Goal: Information Seeking & Learning: Learn about a topic

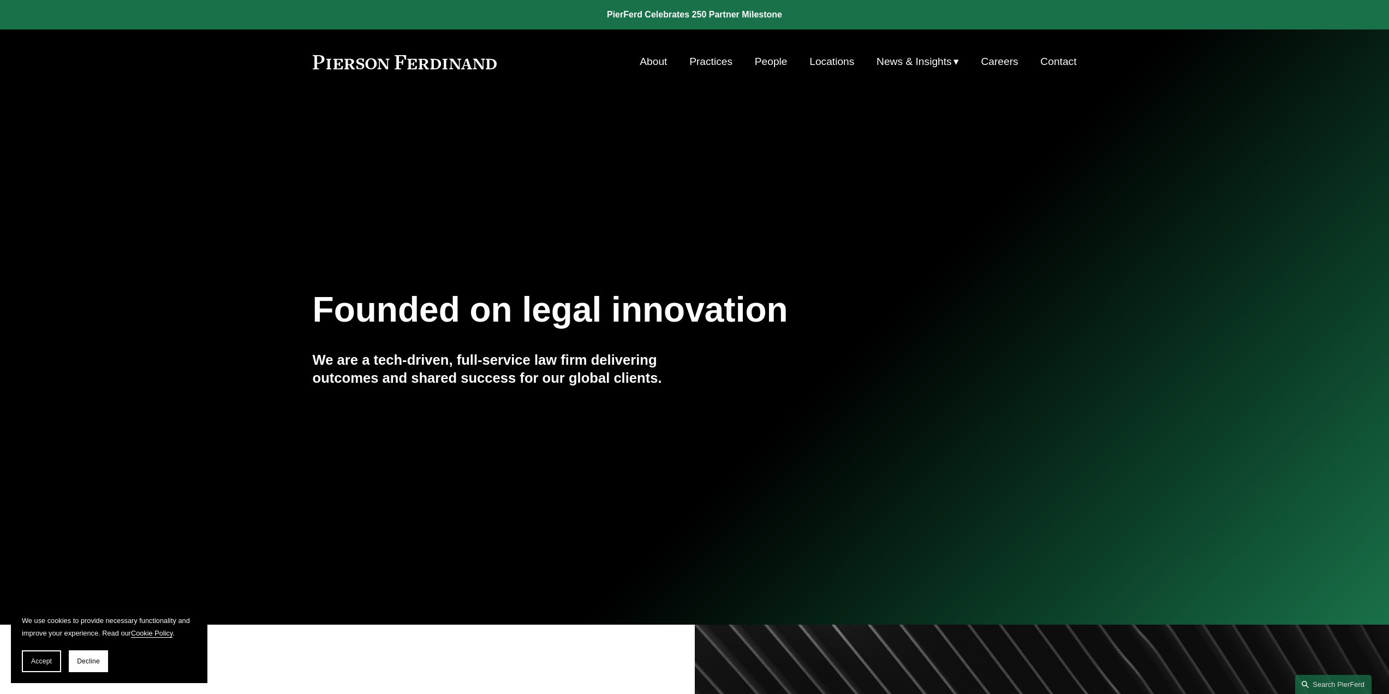
click at [709, 62] on link "Practices" at bounding box center [711, 61] width 43 height 21
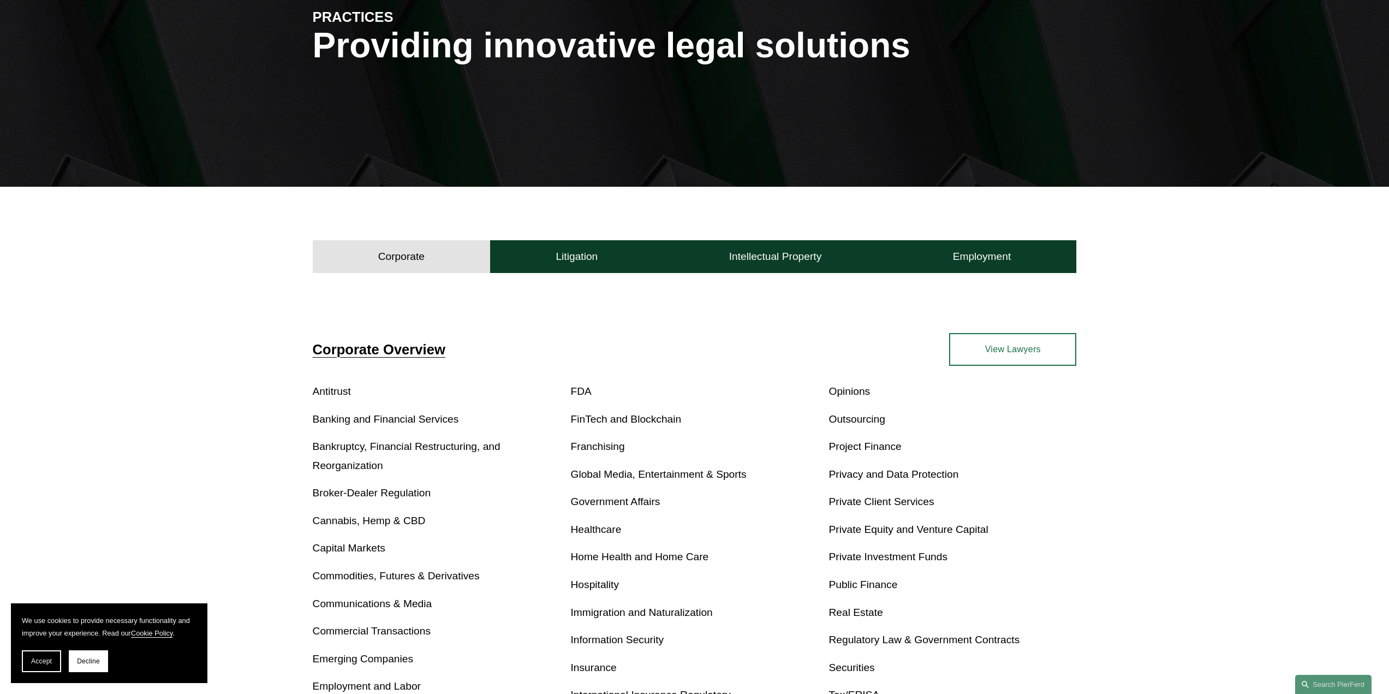
click at [406, 418] on link "Banking and Financial Services" at bounding box center [386, 418] width 146 height 11
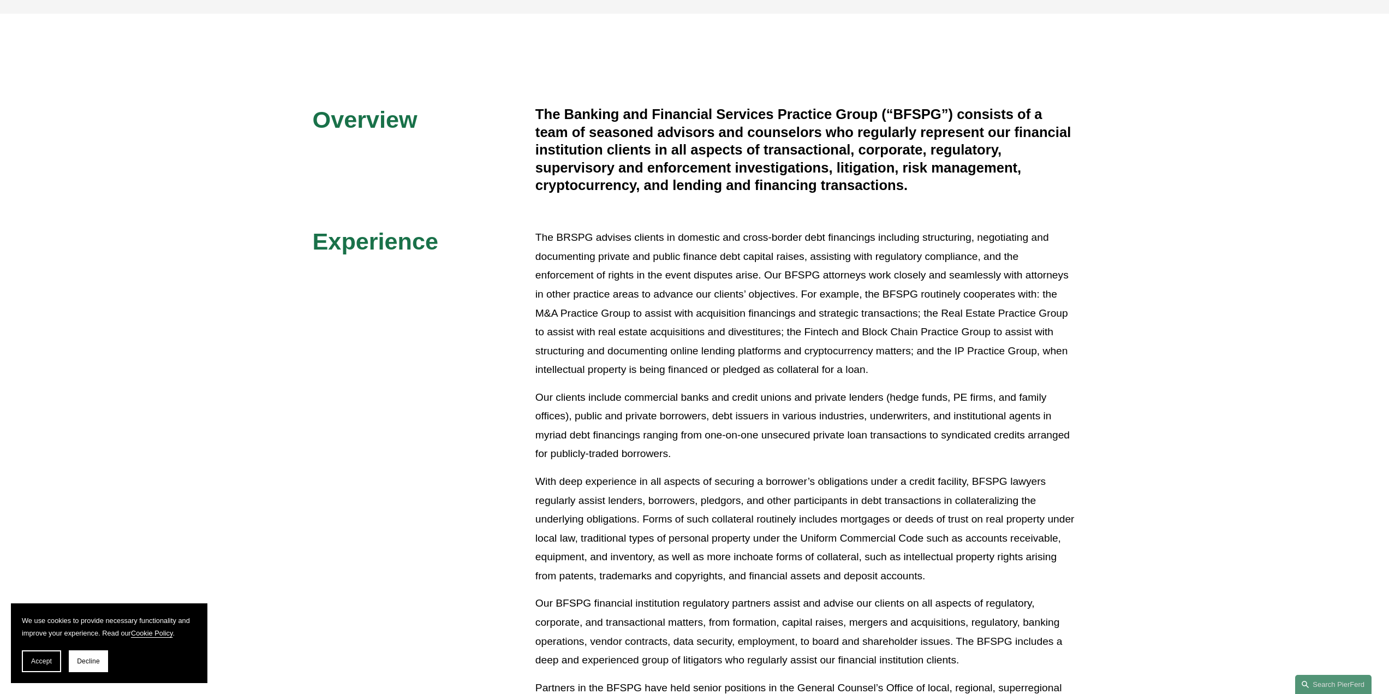
scroll to position [109, 0]
